Goal: Browse casually

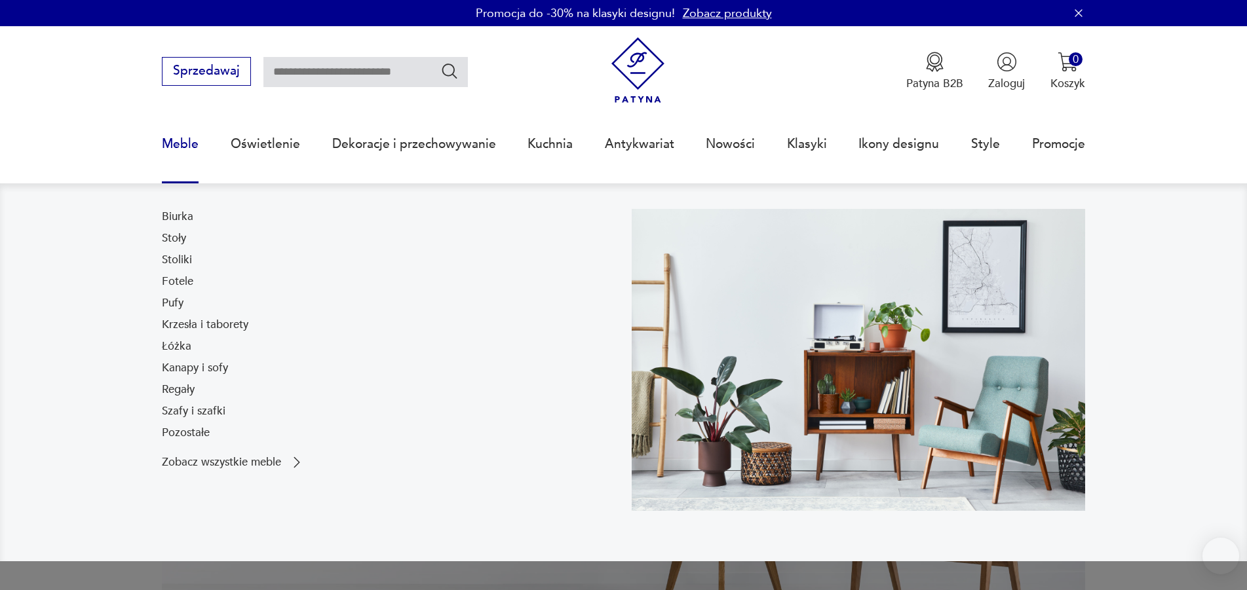
click at [174, 147] on link "Meble" at bounding box center [180, 144] width 37 height 60
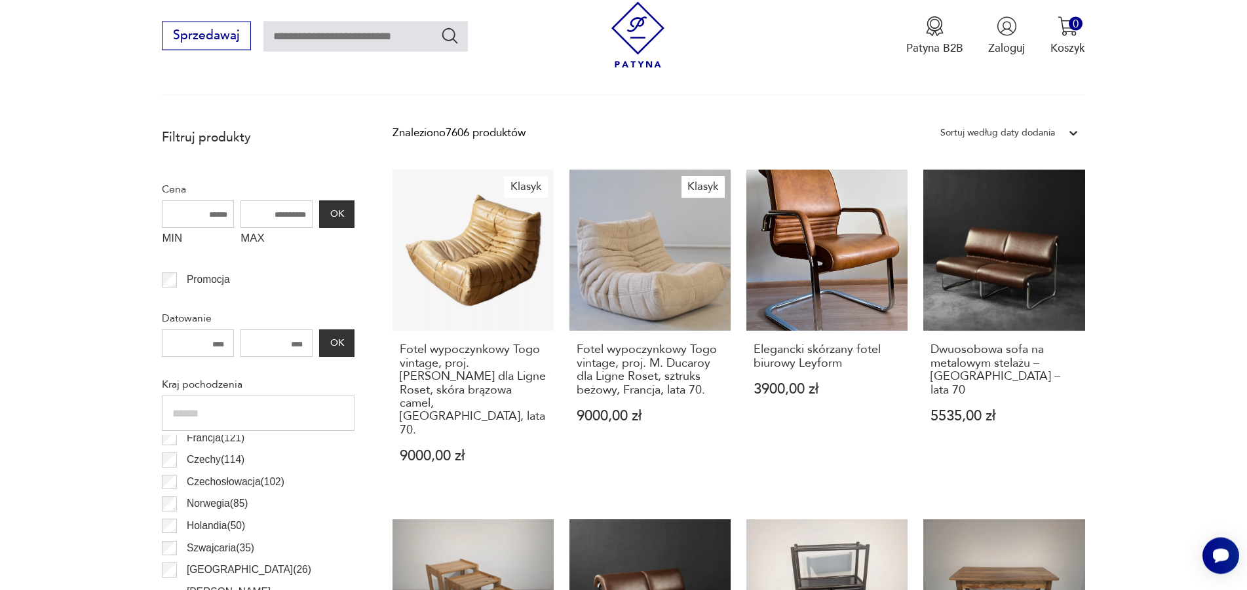
scroll to position [288, 0]
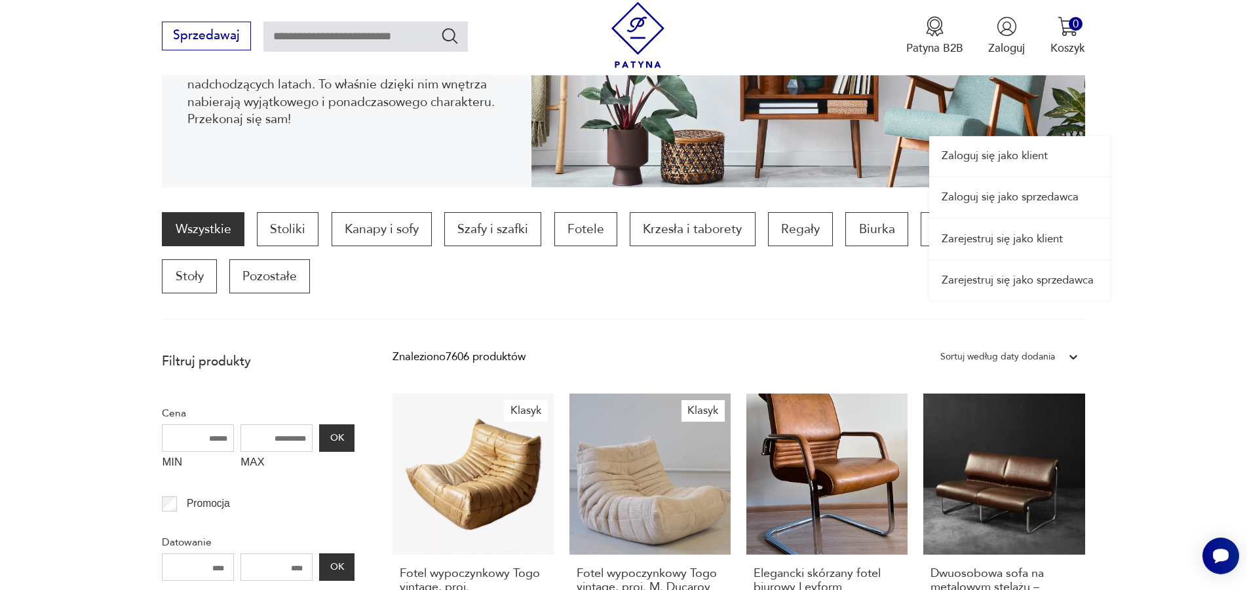
click at [996, 191] on link "Zaloguj się jako sprzedawca" at bounding box center [1019, 198] width 181 height 40
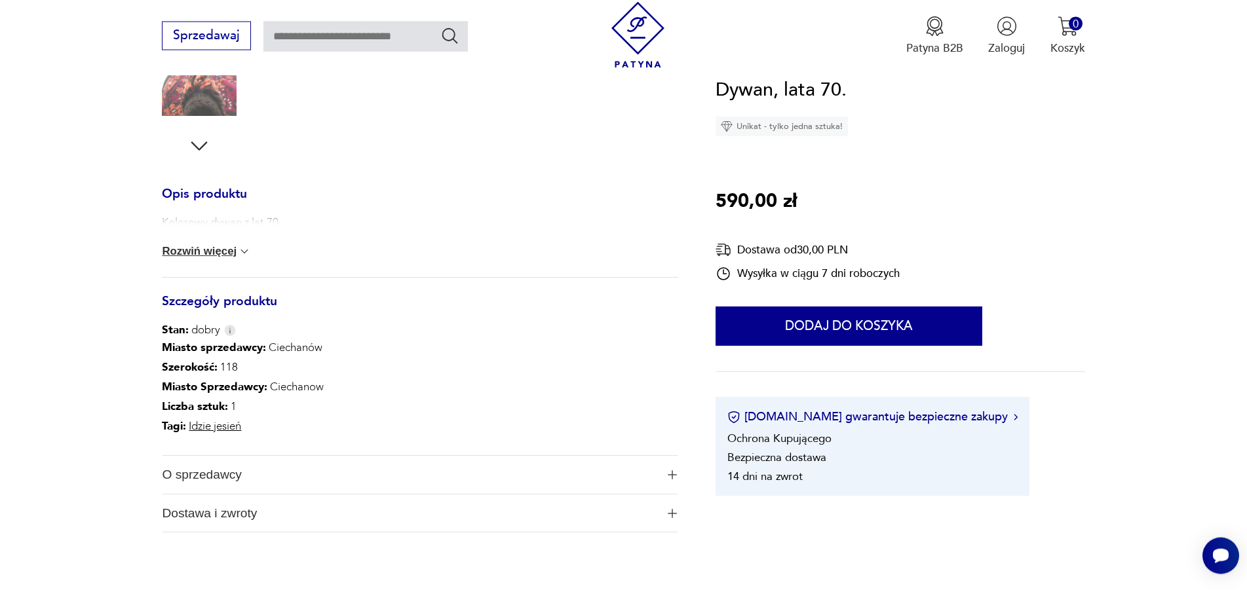
scroll to position [490, 0]
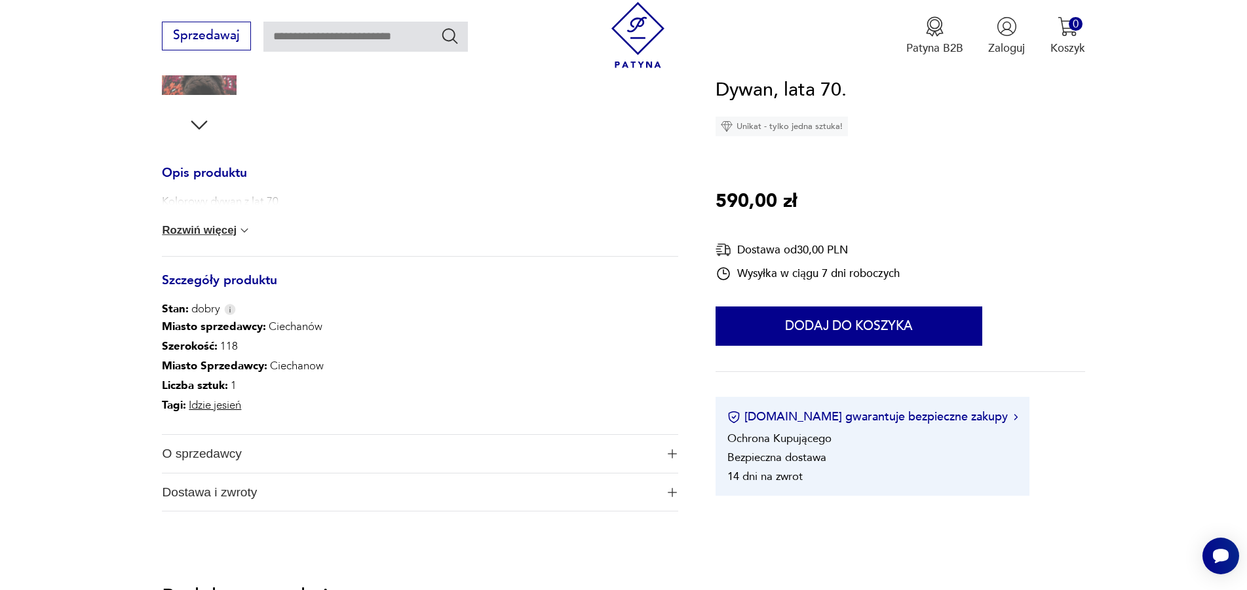
click at [202, 231] on button "Rozwiń więcej" at bounding box center [206, 230] width 89 height 13
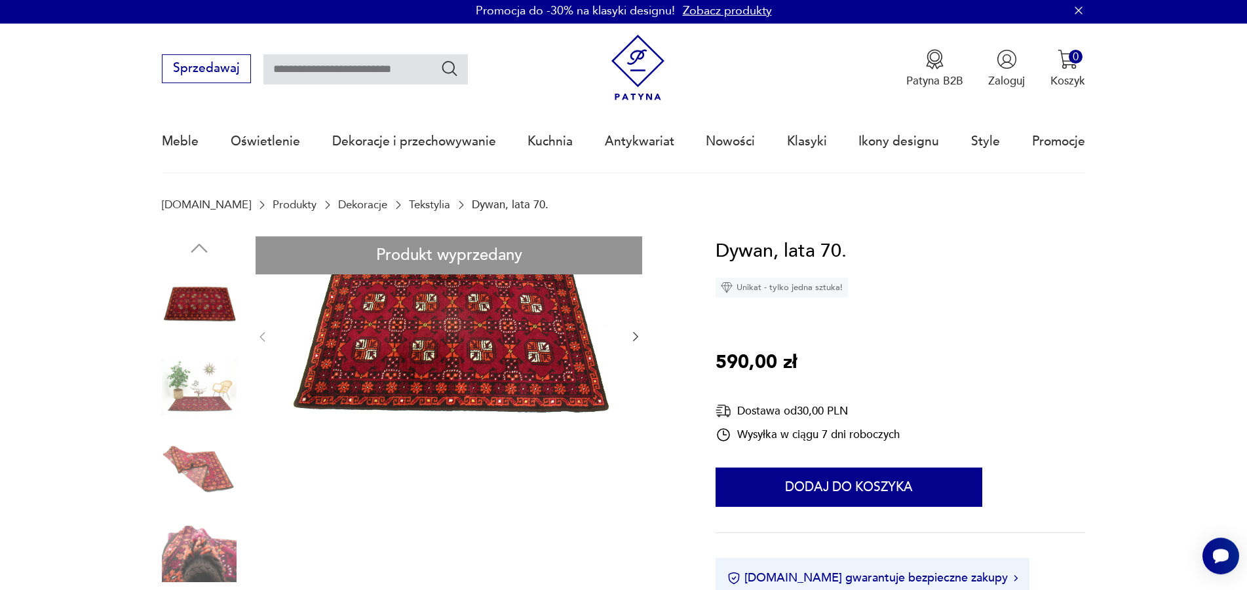
scroll to position [0, 0]
